Goal: Transaction & Acquisition: Book appointment/travel/reservation

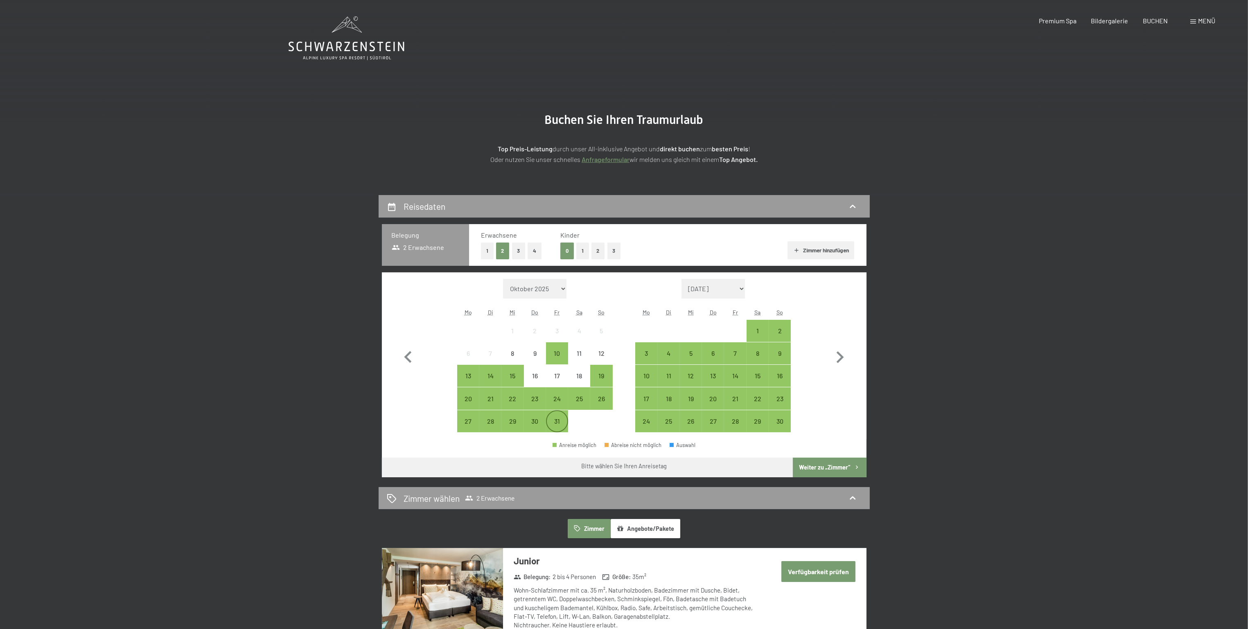
click at [557, 427] on div "31" at bounding box center [557, 428] width 20 height 20
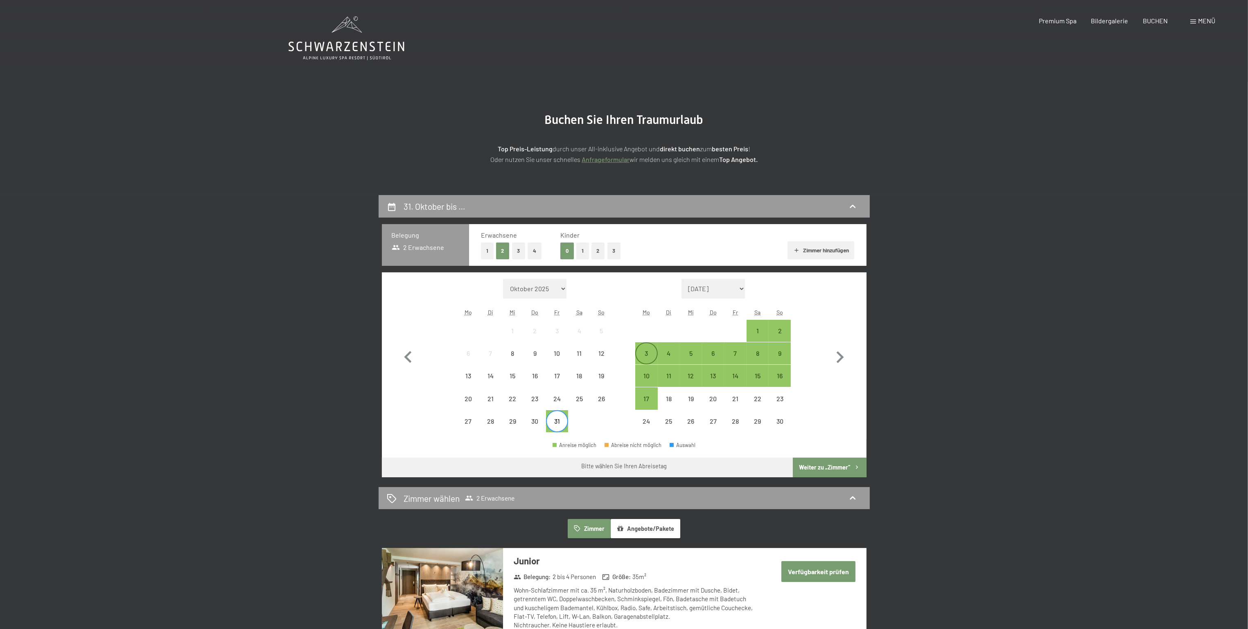
click at [647, 354] on div "3" at bounding box center [646, 360] width 20 height 20
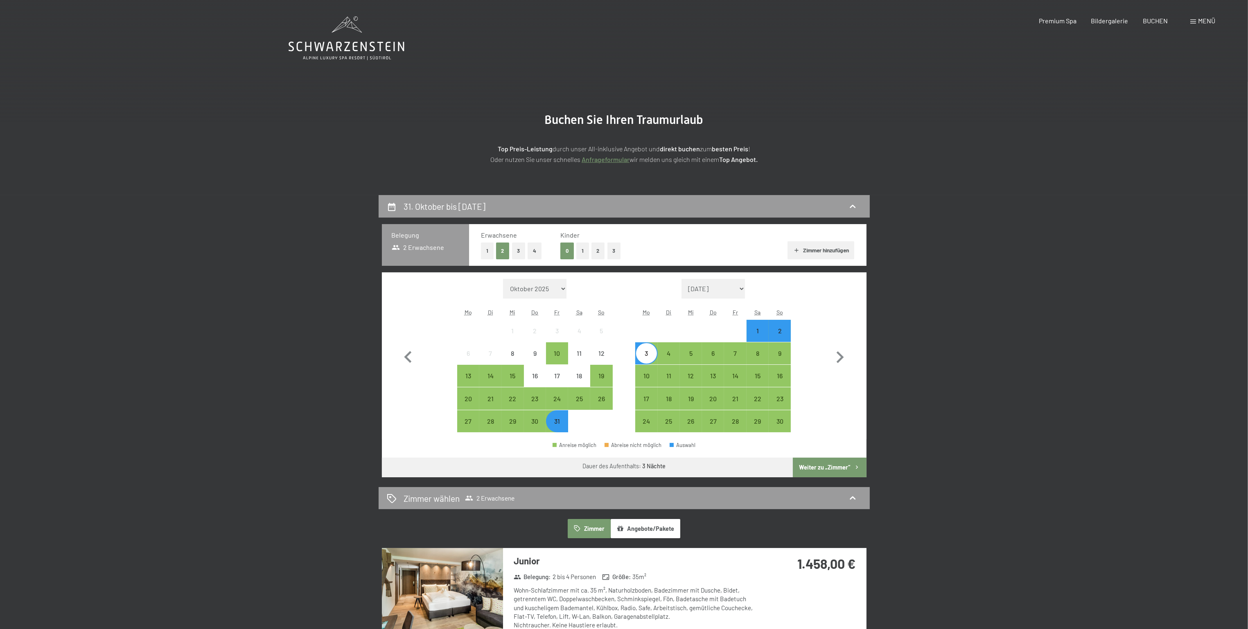
click at [585, 250] on button "1" at bounding box center [582, 251] width 13 height 17
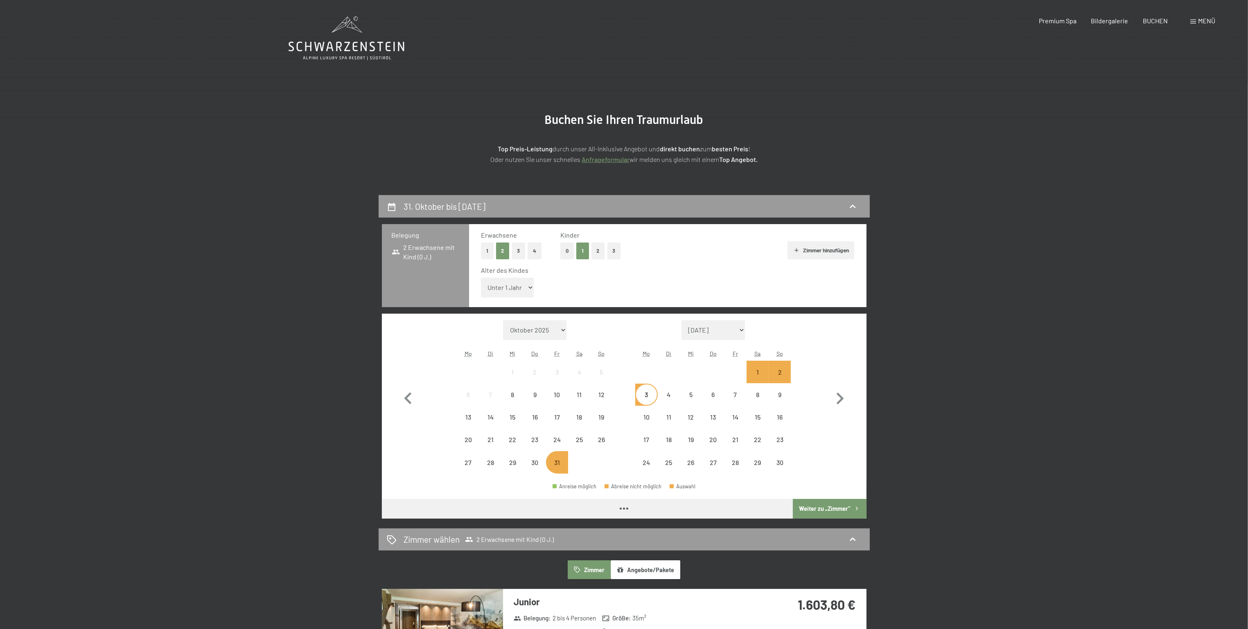
click at [498, 284] on select "Unter 1 Jahr 1 Jahr 2 Jahre 3 Jahre 4 Jahre 5 Jahre 6 Jahre 7 Jahre 8 Jahre 9 J…" at bounding box center [507, 288] width 53 height 20
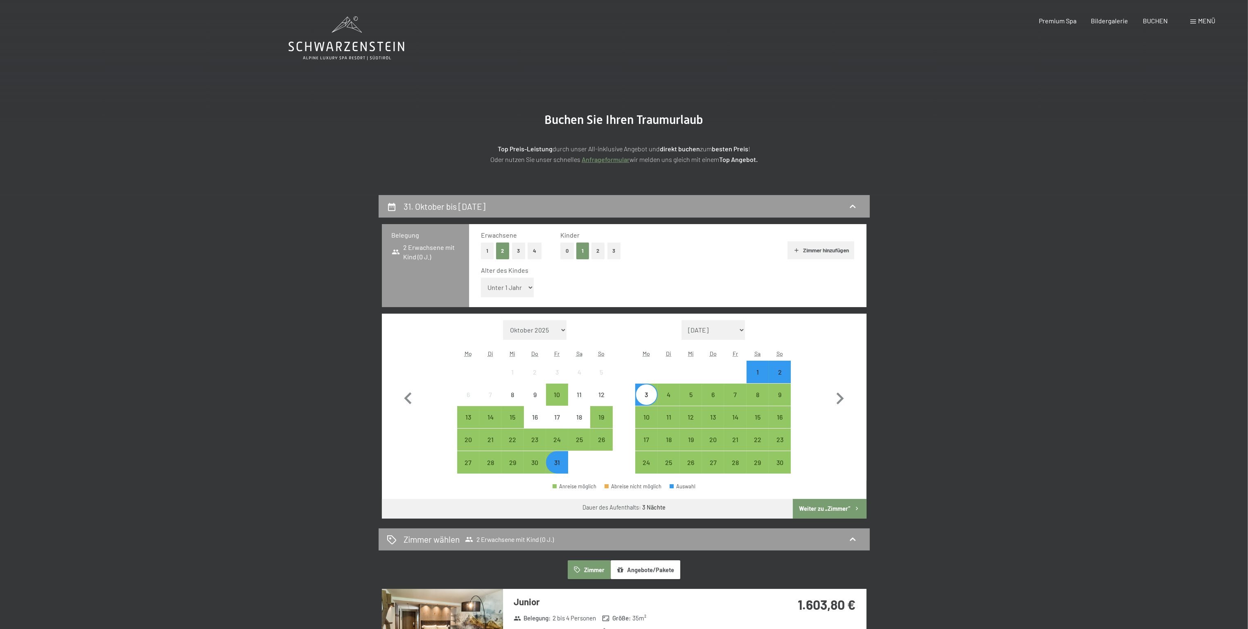
select select "15"
click at [481, 278] on select "Unter 1 Jahr 1 Jahr 2 Jahre 3 Jahre 4 Jahre 5 Jahre 6 Jahre 7 Jahre 8 Jahre 9 J…" at bounding box center [507, 288] width 53 height 20
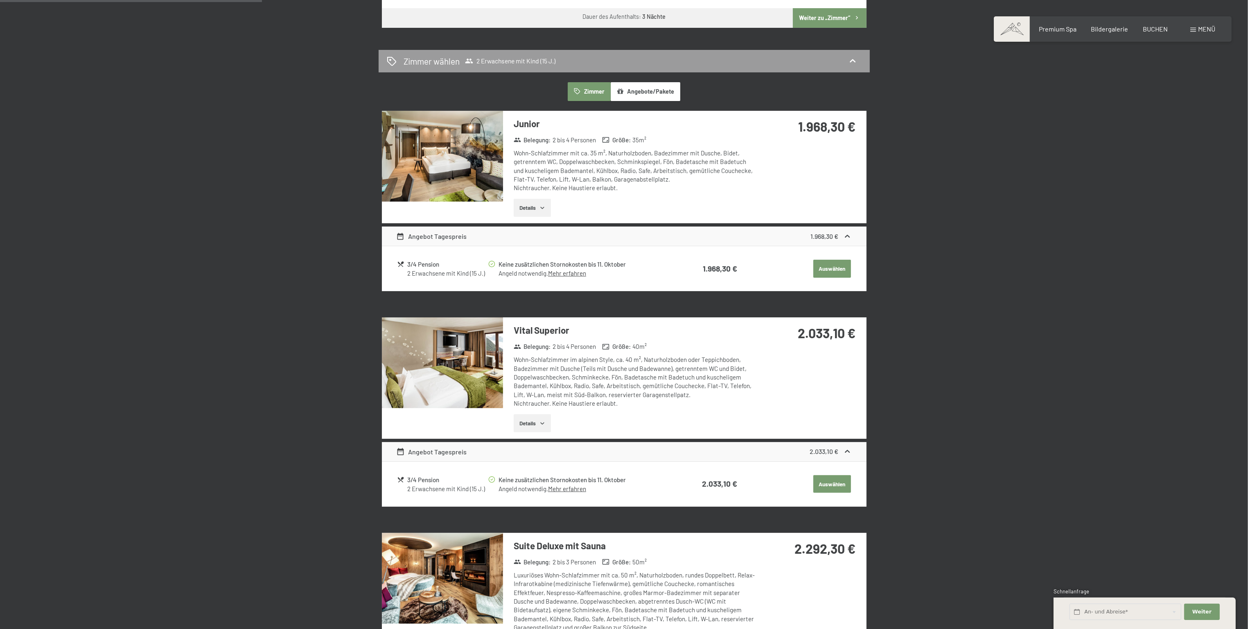
scroll to position [368, 0]
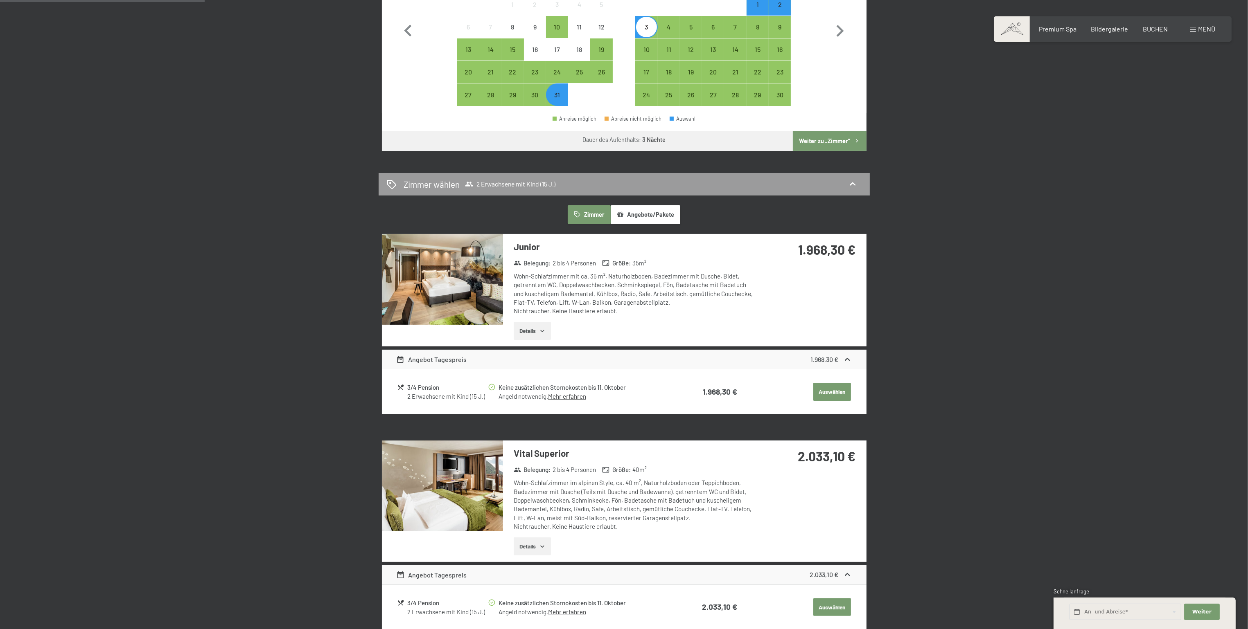
click at [833, 388] on button "Auswählen" at bounding box center [832, 392] width 38 height 18
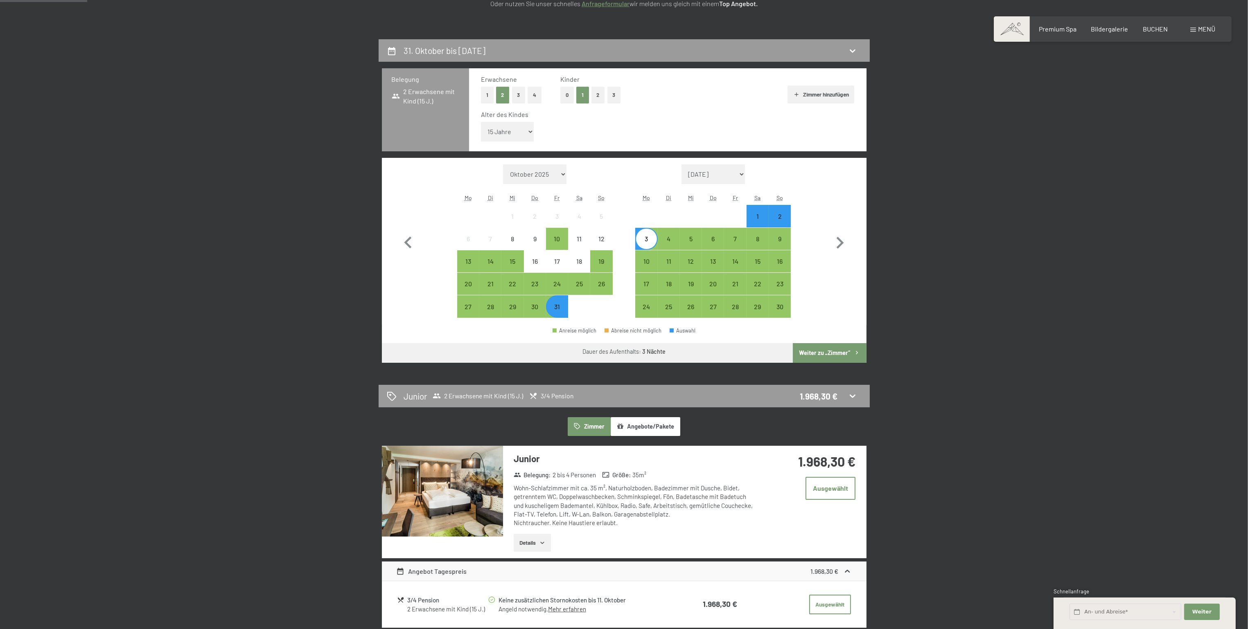
scroll to position [123, 0]
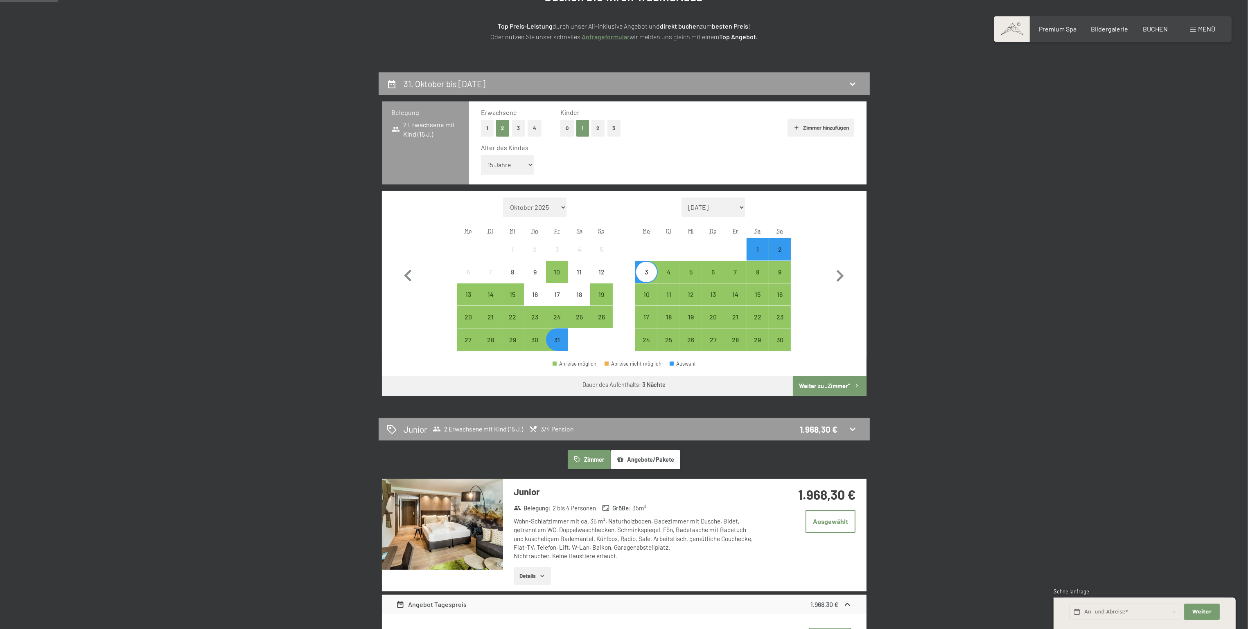
click at [829, 389] on button "Weiter zu „Zimmer“" at bounding box center [829, 386] width 73 height 20
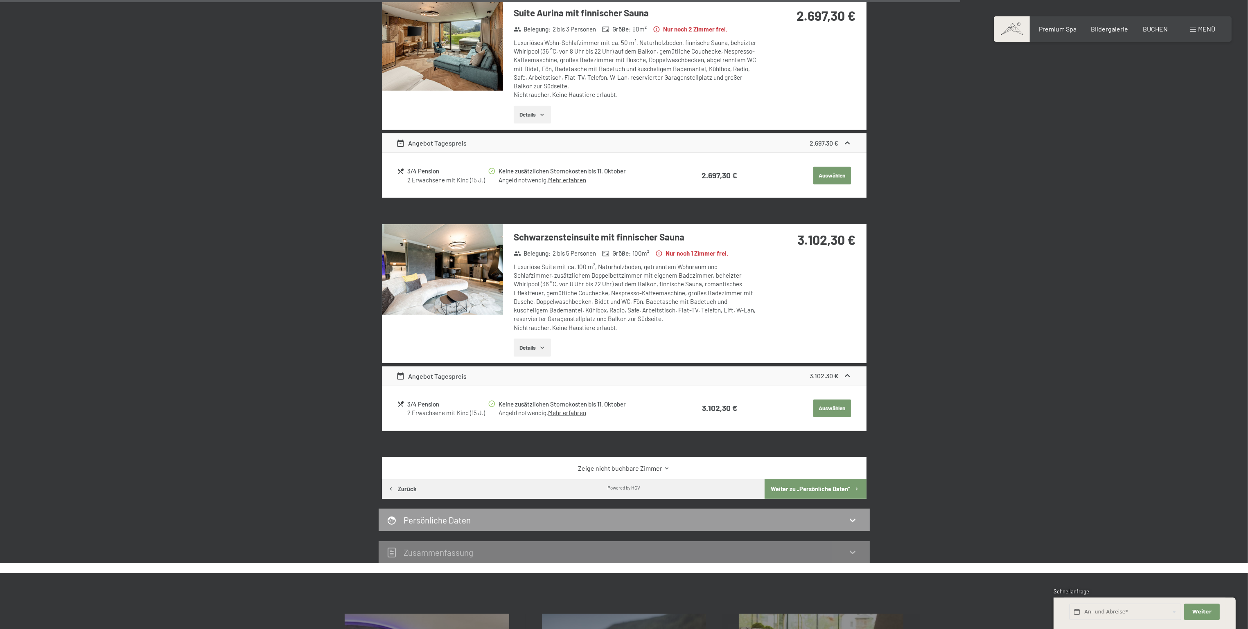
scroll to position [1730, 0]
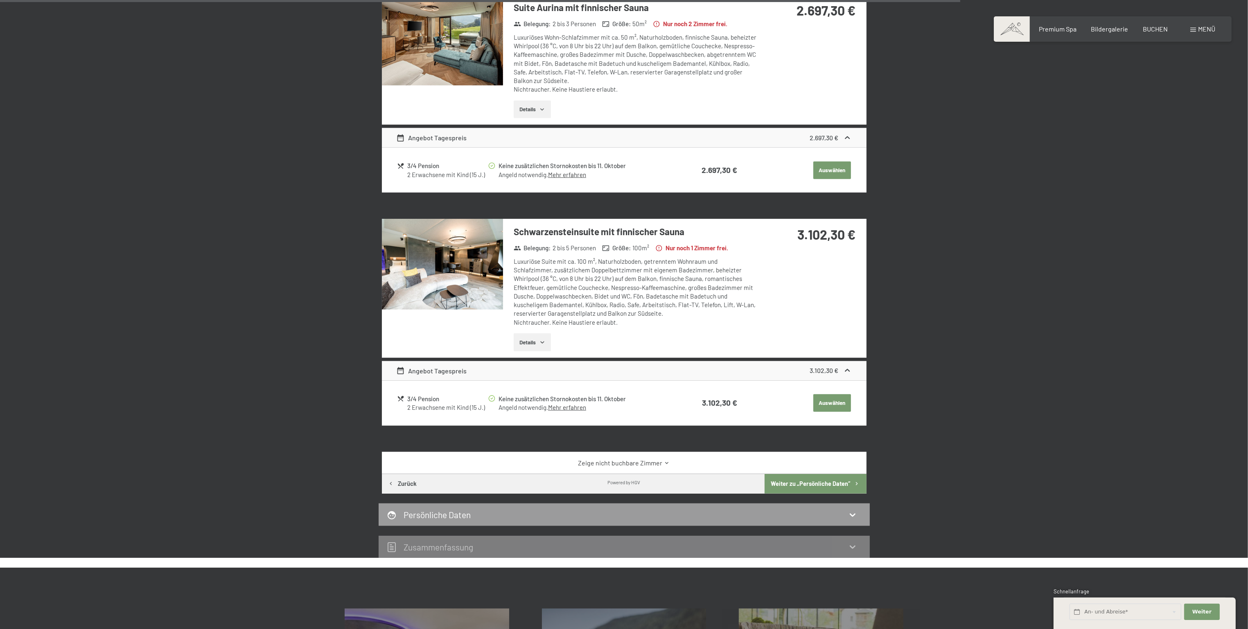
click at [837, 484] on button "Weiter zu „Persönliche Daten“" at bounding box center [814, 484] width 101 height 20
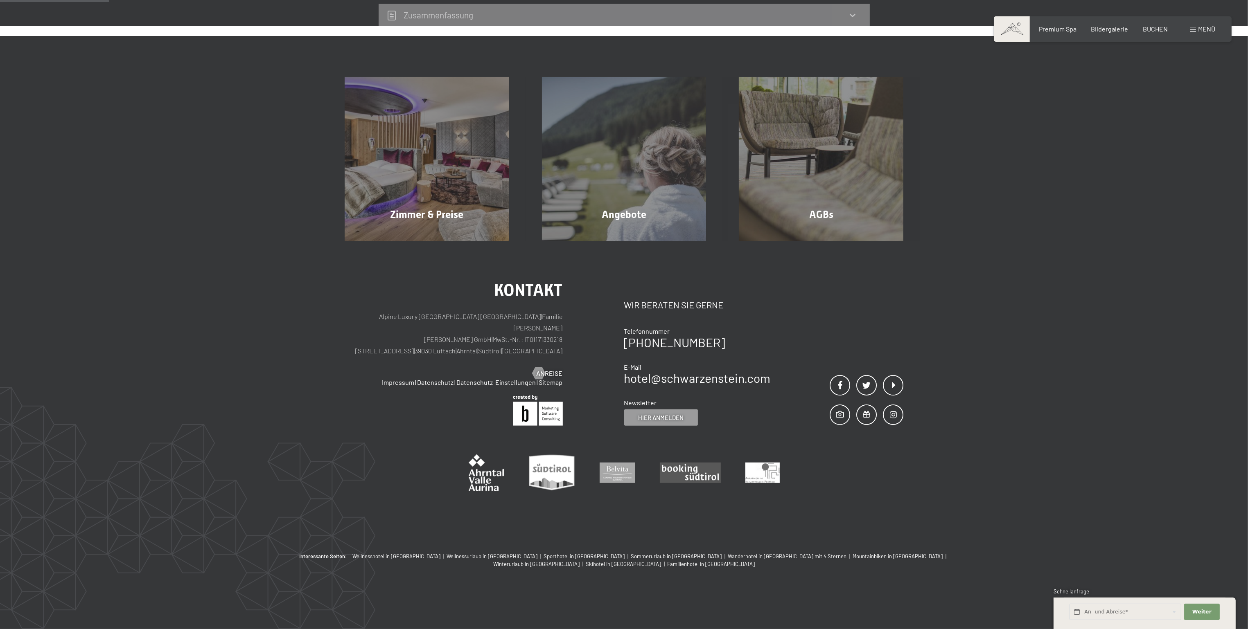
scroll to position [195, 0]
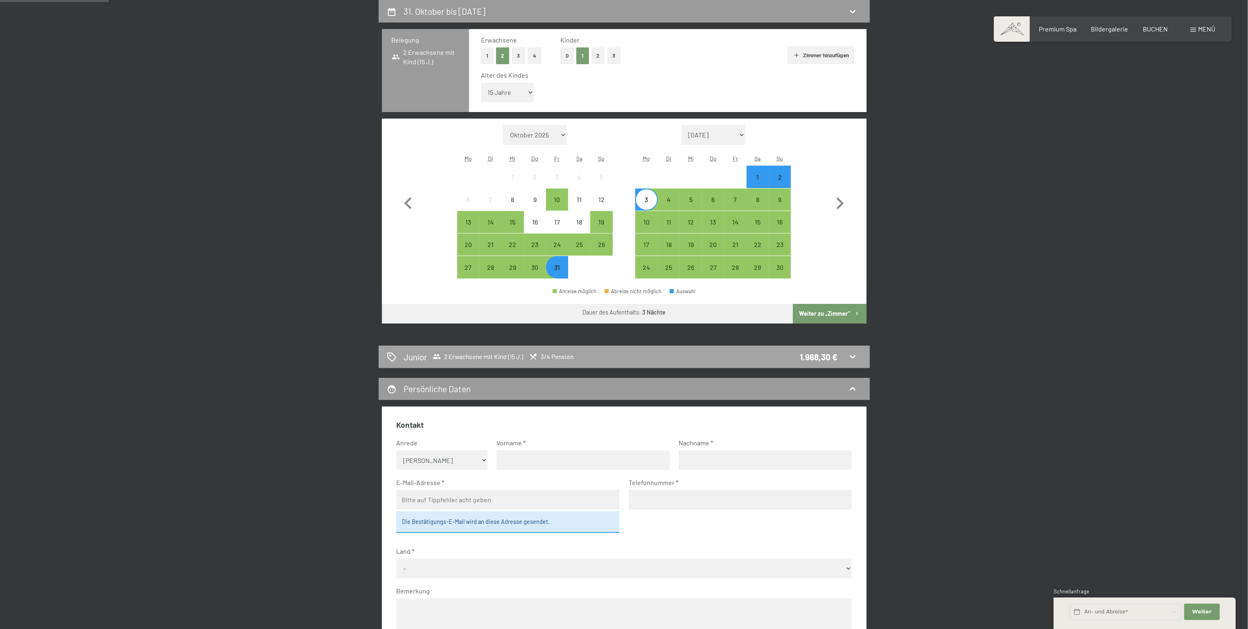
click at [809, 354] on div "1.968,30 €" at bounding box center [819, 357] width 38 height 12
